Goal: Information Seeking & Learning: Learn about a topic

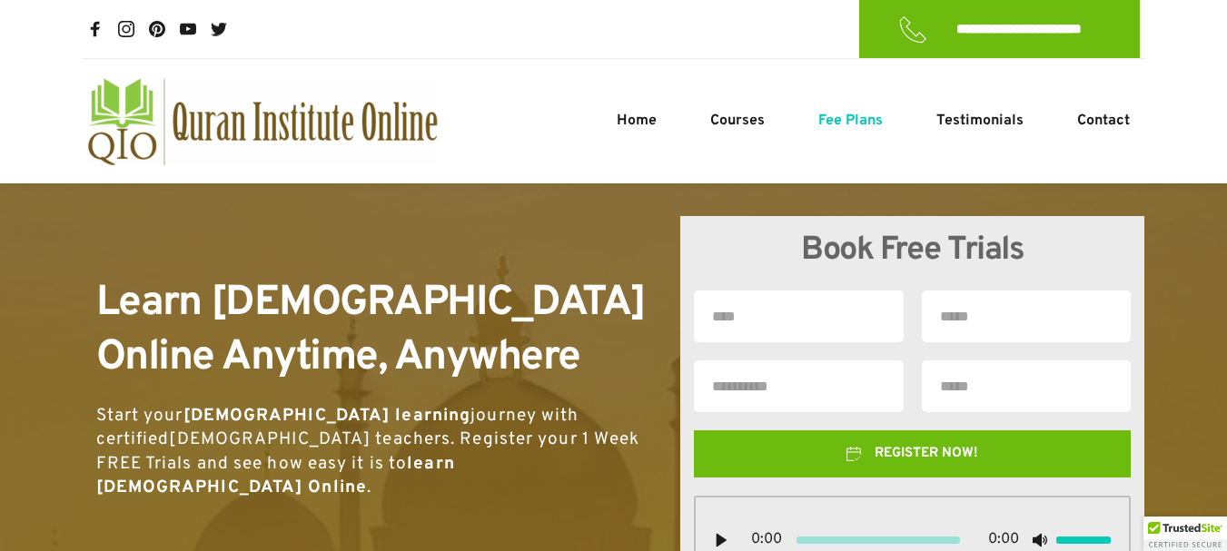
click at [844, 117] on span "Fee Plans" at bounding box center [851, 121] width 65 height 22
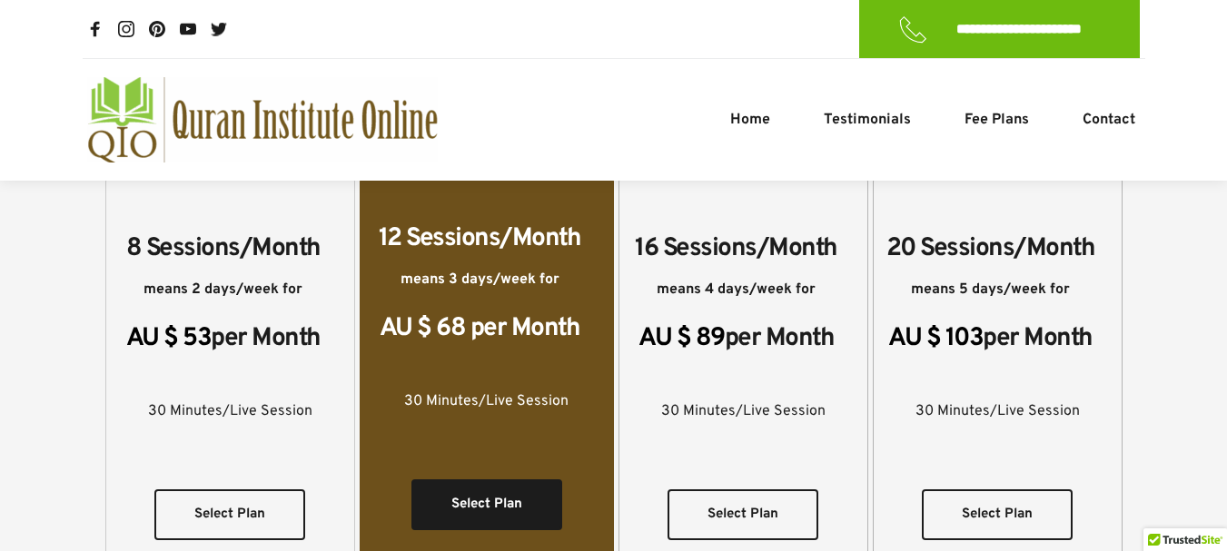
scroll to position [636, 0]
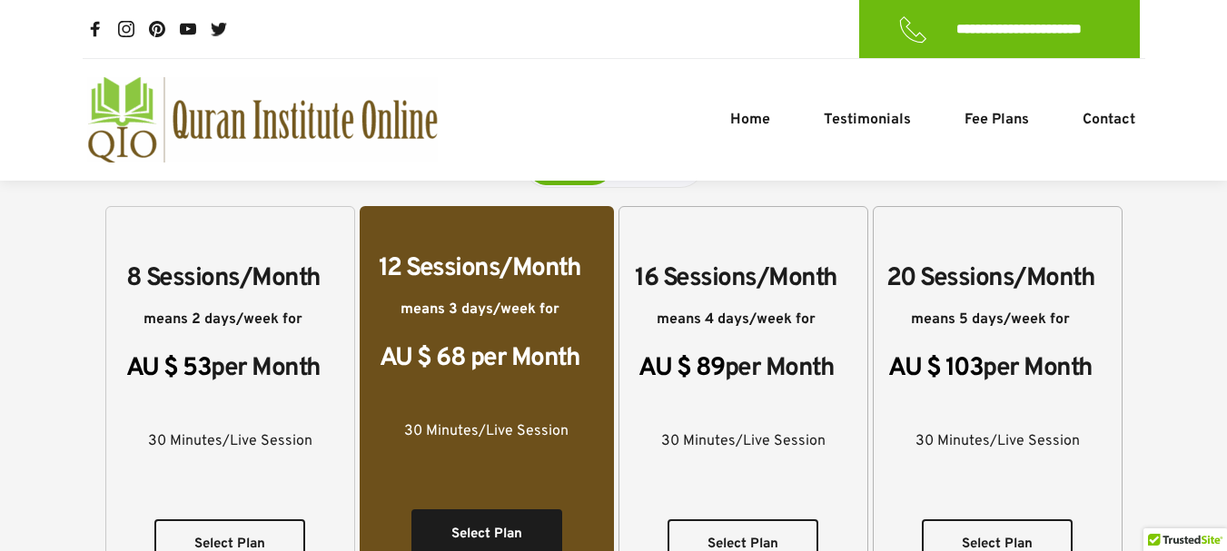
click at [986, 117] on span "Fee Plans" at bounding box center [997, 120] width 65 height 22
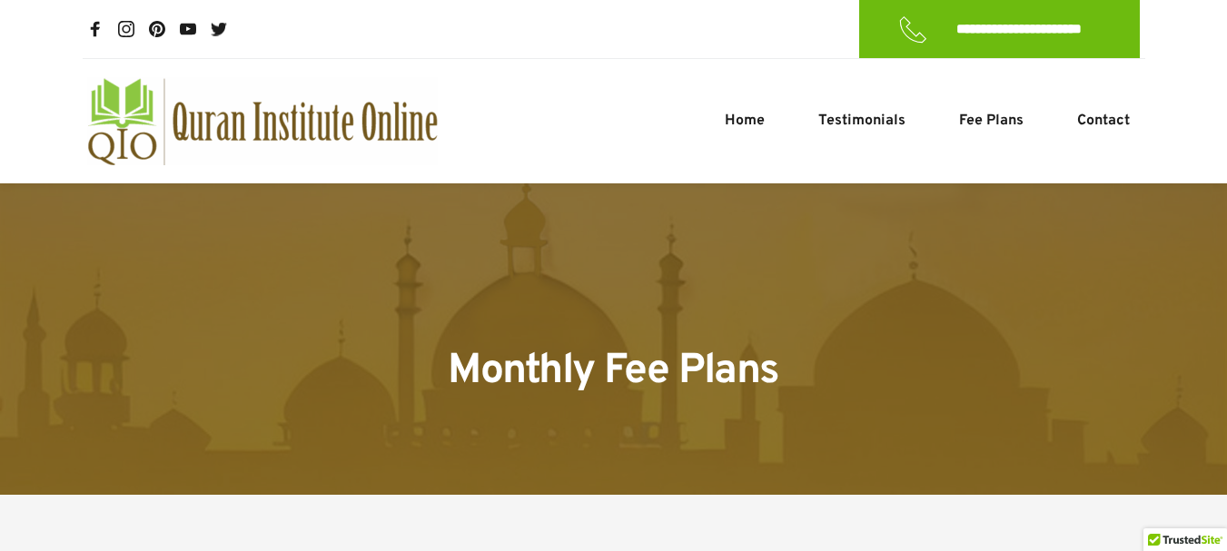
scroll to position [454, 0]
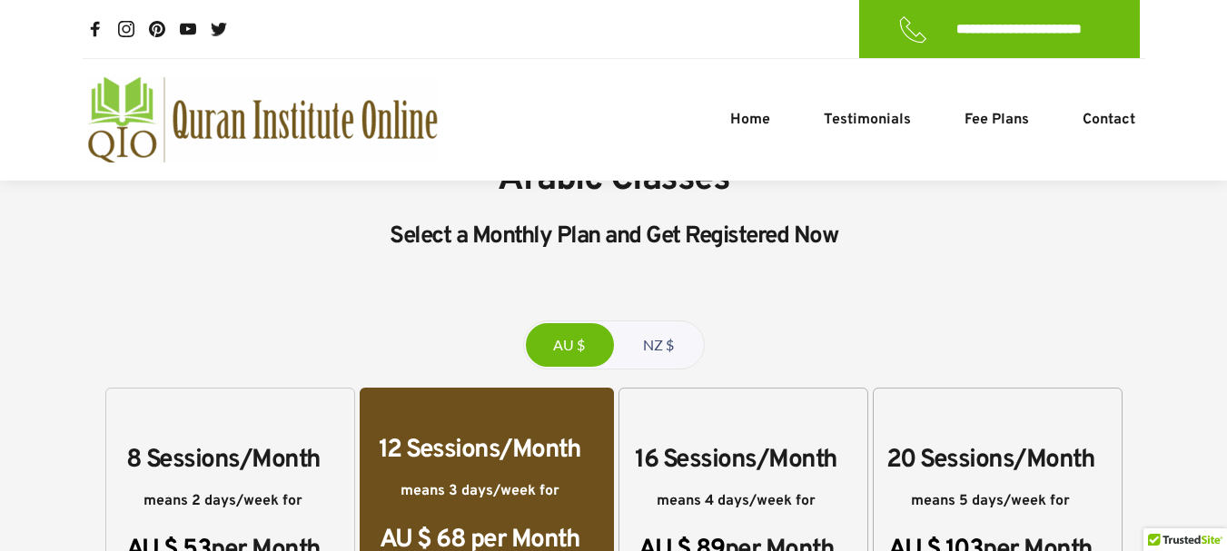
click at [668, 334] on span "NZ $" at bounding box center [658, 345] width 31 height 22
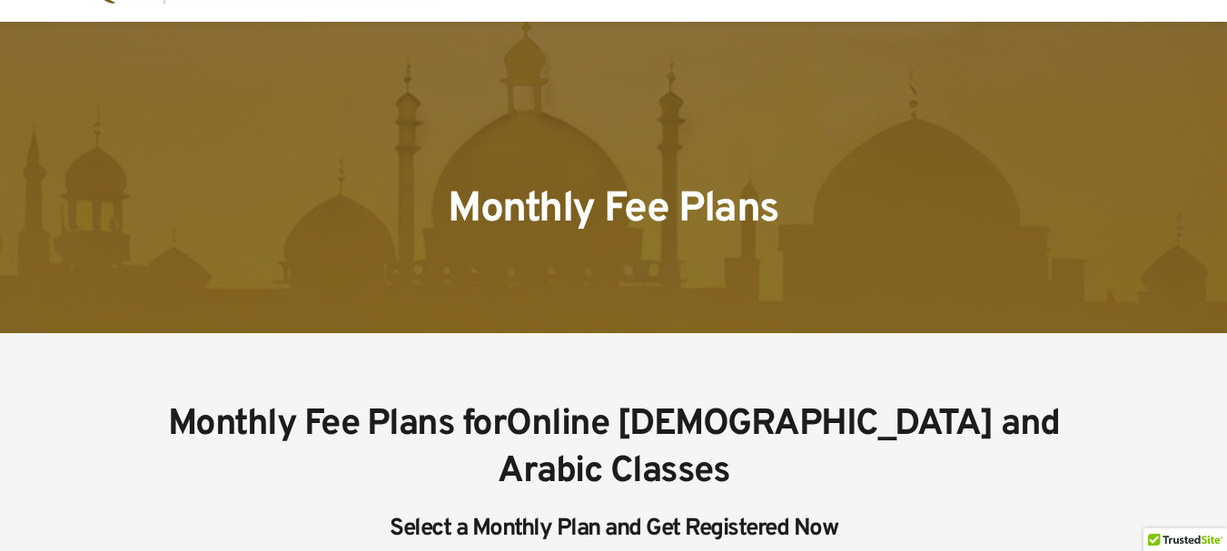
scroll to position [0, 0]
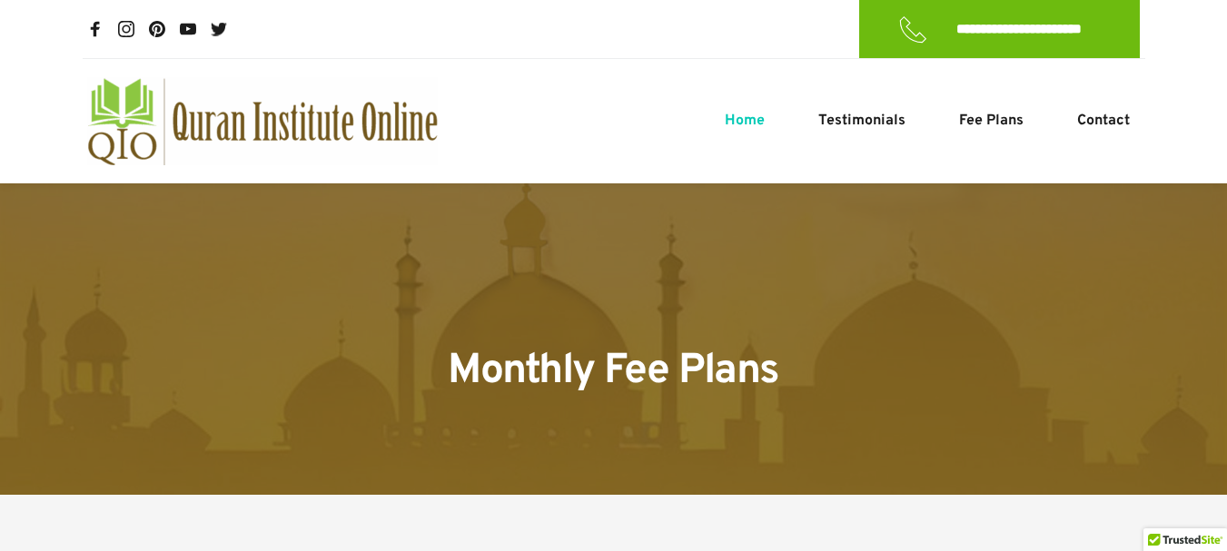
click at [753, 124] on span "Home" at bounding box center [745, 121] width 40 height 22
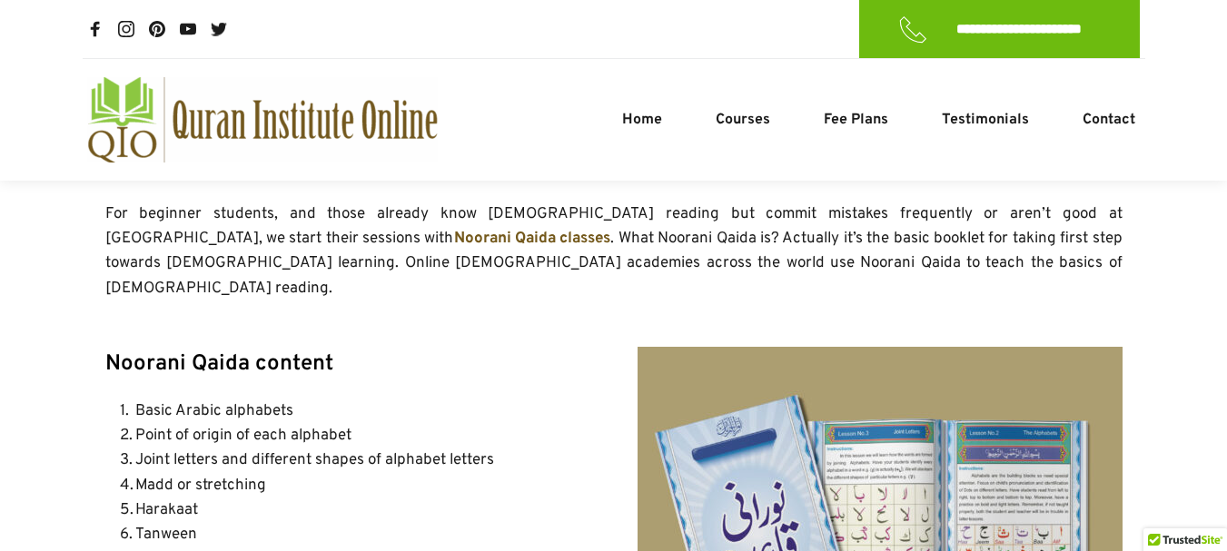
scroll to position [2755, 0]
